Goal: Find specific page/section: Find specific page/section

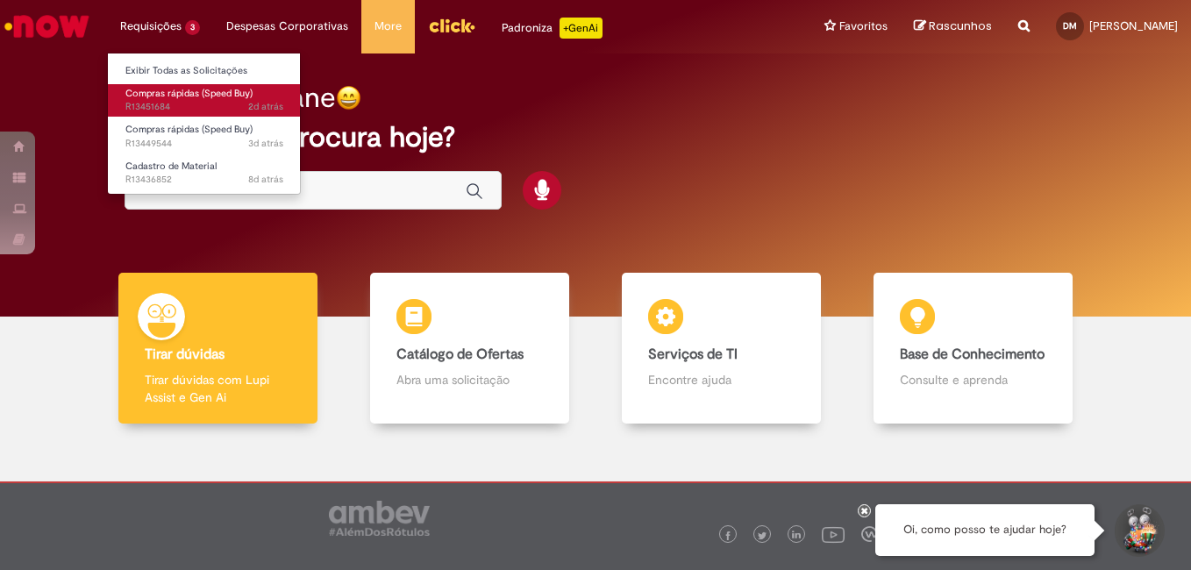
click at [181, 91] on span "Compras rápidas (Speed Buy)" at bounding box center [188, 93] width 127 height 13
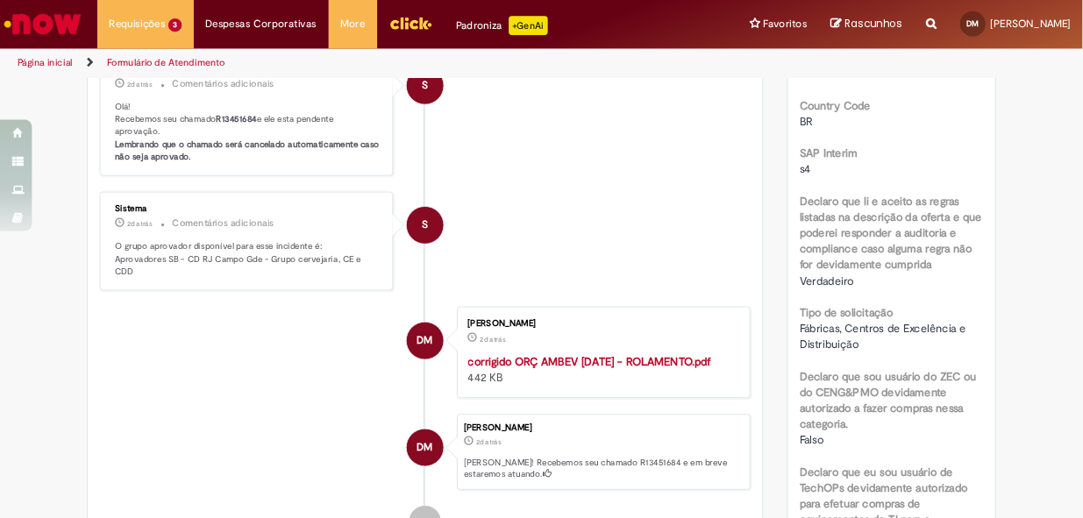
scroll to position [175, 0]
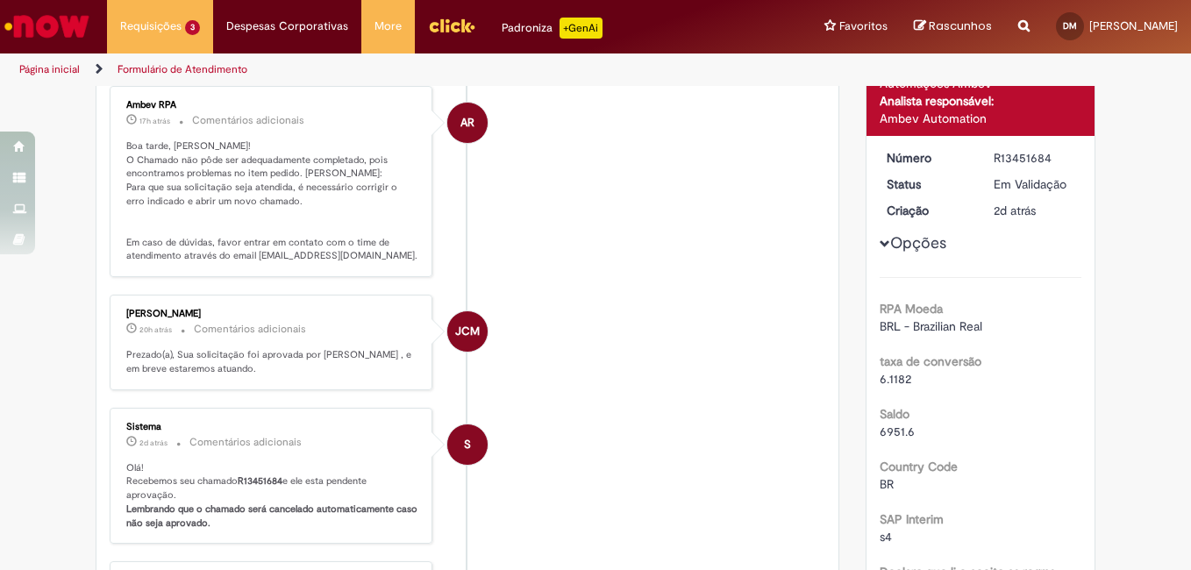
click at [326, 176] on p "Boa tarde, [PERSON_NAME]! O Chamado não pôde ser adequadamente completado, pois…" at bounding box center [272, 201] width 292 height 124
click at [329, 173] on p "Boa tarde, [PERSON_NAME]! O Chamado não pôde ser adequadamente completado, pois…" at bounding box center [272, 201] width 292 height 124
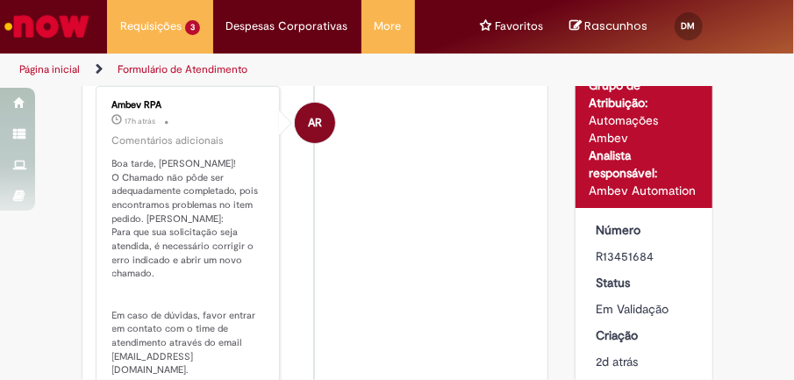
click at [175, 214] on p "Boa tarde, [PERSON_NAME]! O Chamado não pôde ser adequadamente completado, pois…" at bounding box center [188, 267] width 153 height 220
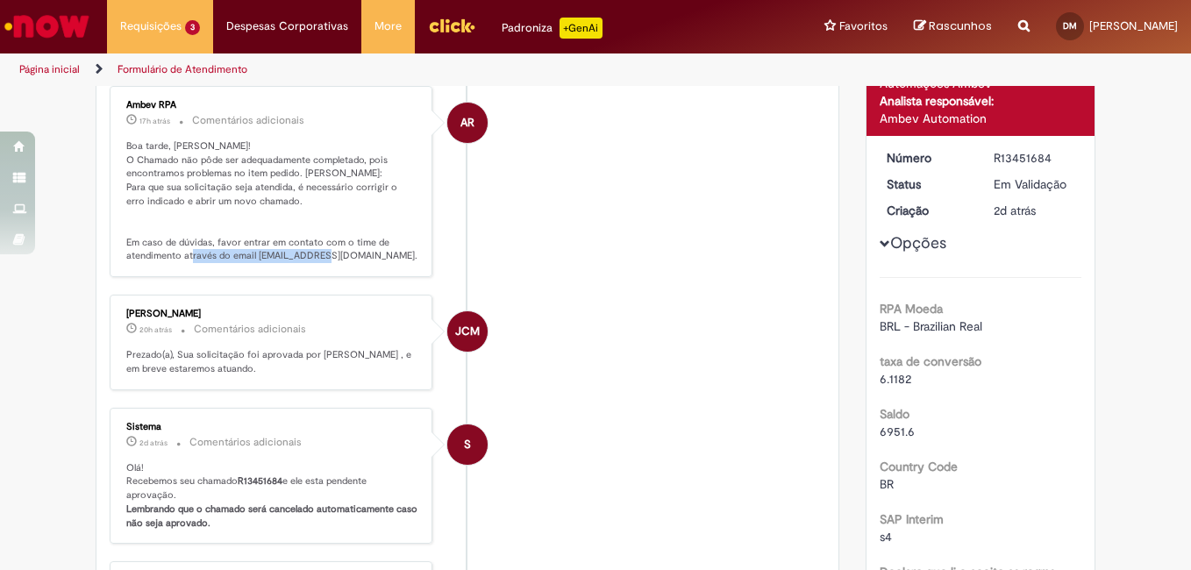
drag, startPoint x: 249, startPoint y: 255, endPoint x: 411, endPoint y: 264, distance: 162.5
click at [411, 264] on div "Ambev RPA 17h atrás 17 horas atrás Comentários adicionais Boa tarde, [PERSON_NA…" at bounding box center [271, 181] width 312 height 181
copy p "[EMAIL_ADDRESS][DOMAIN_NAME]."
